Goal: Feedback & Contribution: Leave review/rating

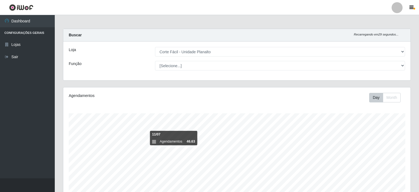
select select "202"
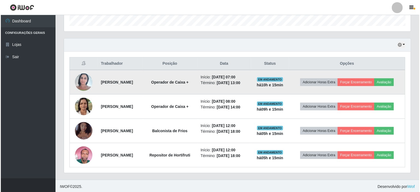
scroll to position [114, 347]
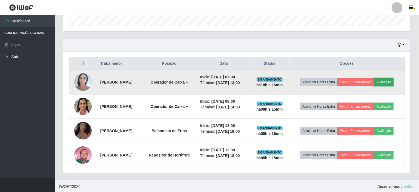
click at [393, 85] on button "Avaliação" at bounding box center [383, 83] width 19 height 8
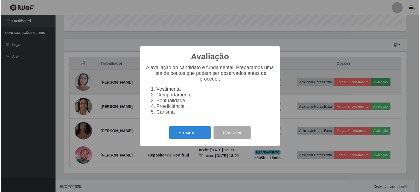
scroll to position [114, 345]
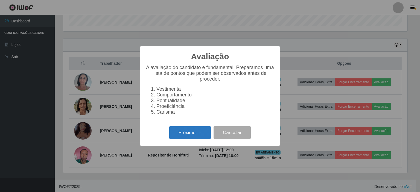
click at [193, 135] on button "Próximo →" at bounding box center [190, 132] width 42 height 13
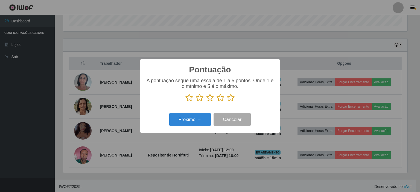
scroll to position [273424, 273193]
click at [231, 99] on icon at bounding box center [231, 98] width 8 height 8
click at [227, 102] on input "radio" at bounding box center [227, 102] width 0 height 0
click at [200, 117] on button "Próximo →" at bounding box center [190, 119] width 42 height 13
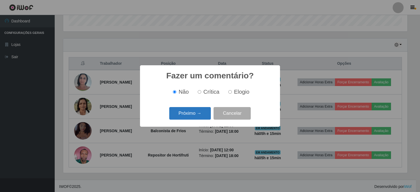
click at [203, 115] on button "Próximo →" at bounding box center [190, 113] width 42 height 13
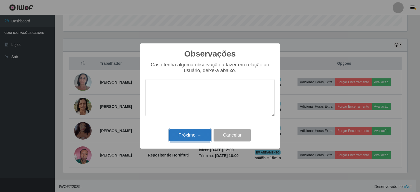
click at [201, 132] on button "Próximo →" at bounding box center [190, 135] width 42 height 13
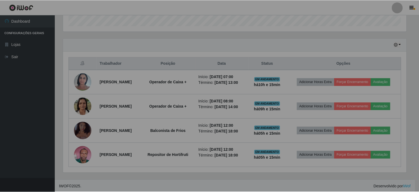
scroll to position [114, 347]
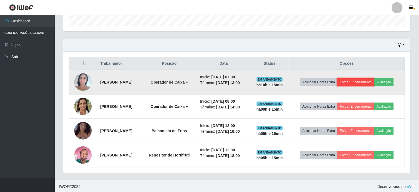
click at [356, 81] on button "Forçar Encerramento" at bounding box center [355, 83] width 37 height 8
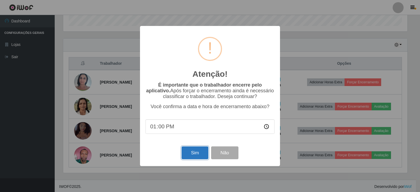
click at [197, 155] on button "Sim" at bounding box center [195, 153] width 27 height 13
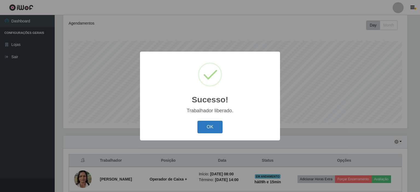
click at [211, 128] on button "OK" at bounding box center [209, 127] width 25 height 13
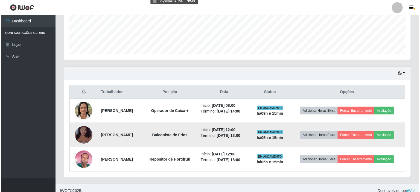
scroll to position [146, 0]
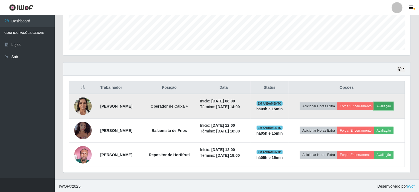
click at [391, 107] on button "Avaliação" at bounding box center [383, 107] width 19 height 8
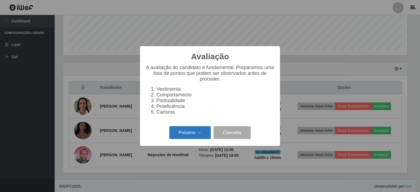
click at [191, 137] on button "Próximo →" at bounding box center [190, 132] width 42 height 13
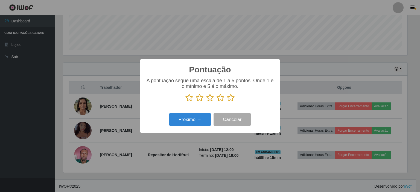
click at [231, 98] on icon at bounding box center [231, 98] width 8 height 8
click at [227, 102] on input "radio" at bounding box center [227, 102] width 0 height 0
click at [194, 119] on button "Próximo →" at bounding box center [190, 119] width 42 height 13
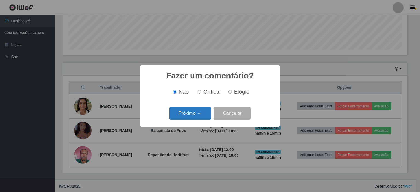
click at [194, 109] on button "Próximo →" at bounding box center [190, 113] width 42 height 13
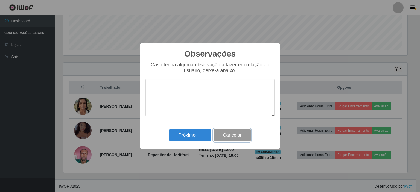
click at [239, 138] on button "Cancelar" at bounding box center [232, 135] width 37 height 13
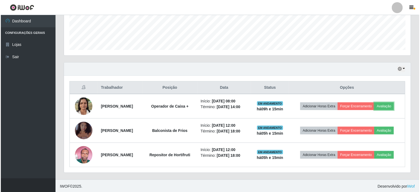
scroll to position [114, 347]
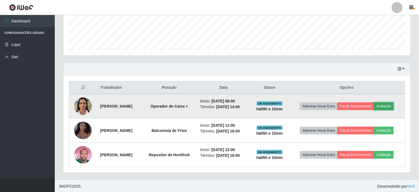
click at [393, 103] on button "Avaliação" at bounding box center [383, 107] width 19 height 8
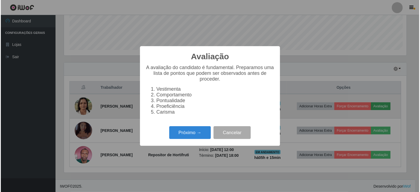
scroll to position [114, 345]
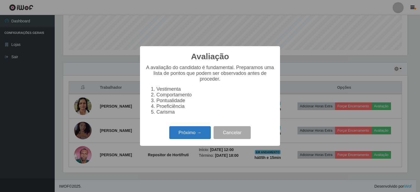
click at [197, 133] on button "Próximo →" at bounding box center [190, 132] width 42 height 13
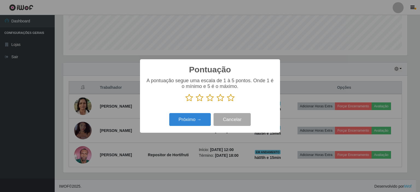
scroll to position [273424, 273193]
click at [230, 98] on icon at bounding box center [231, 98] width 8 height 8
click at [227, 102] on input "radio" at bounding box center [227, 102] width 0 height 0
click at [186, 118] on button "Próximo →" at bounding box center [190, 119] width 42 height 13
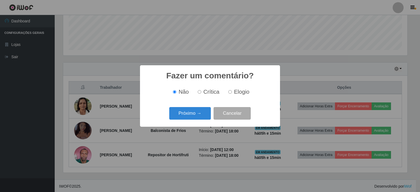
click at [234, 90] on span "Elogio" at bounding box center [241, 92] width 15 height 6
click at [232, 90] on input "Elogio" at bounding box center [230, 92] width 4 height 4
radio input "true"
click at [199, 113] on button "Próximo →" at bounding box center [190, 113] width 42 height 13
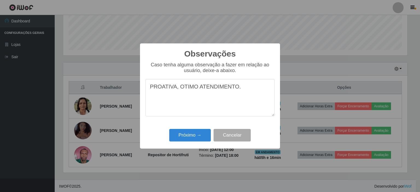
drag, startPoint x: 188, startPoint y: 87, endPoint x: 184, endPoint y: 88, distance: 4.5
click at [184, 88] on textarea "PROATIVA, OTIMO ATENDIMENTO." at bounding box center [210, 97] width 129 height 37
click at [181, 88] on textarea "PROATIVA, OTIMO ATENDIMENTO." at bounding box center [210, 97] width 129 height 37
click at [159, 88] on textarea "PROATIVA, ÓTIMO ATENDIMENTO." at bounding box center [210, 97] width 129 height 37
type textarea "PROATIVA, ÓTIMO ATENDIMENTO."
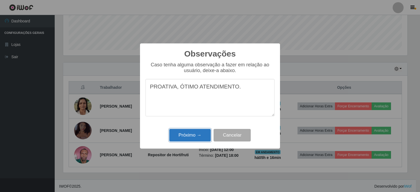
click at [193, 130] on button "Próximo →" at bounding box center [190, 135] width 42 height 13
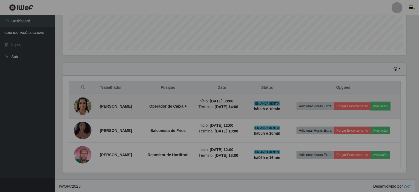
scroll to position [114, 347]
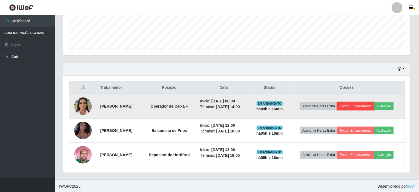
click at [367, 106] on button "Forçar Encerramento" at bounding box center [355, 107] width 37 height 8
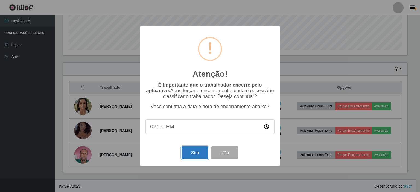
click at [190, 157] on button "Sim" at bounding box center [195, 153] width 27 height 13
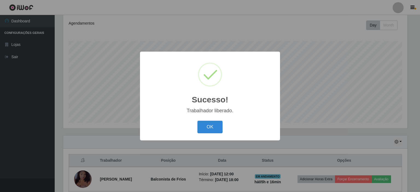
click at [222, 120] on div "OK Cancel" at bounding box center [210, 127] width 129 height 16
click at [215, 123] on button "OK" at bounding box center [209, 127] width 25 height 13
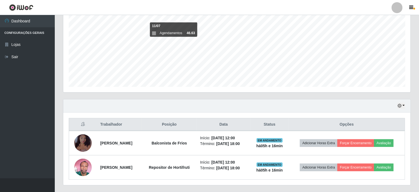
scroll to position [0, 0]
